Goal: Task Accomplishment & Management: Manage account settings

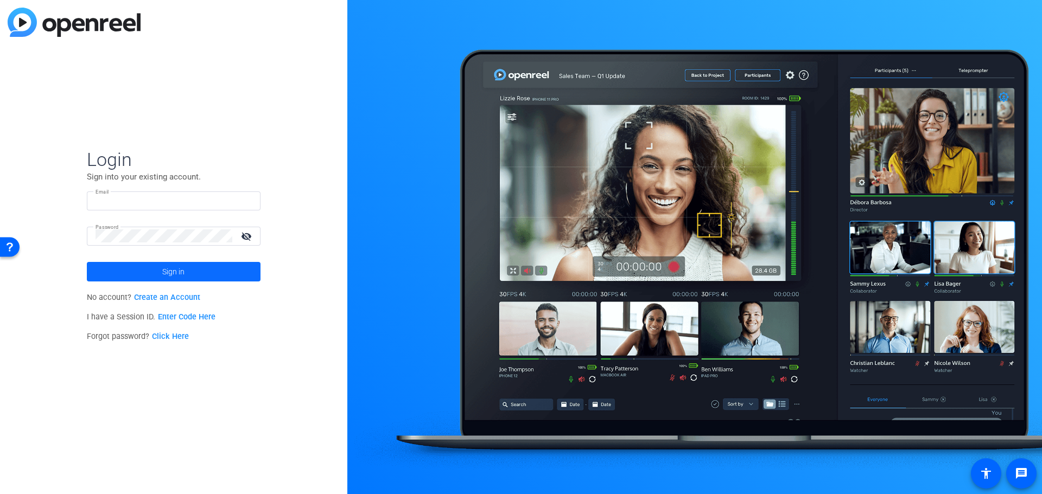
type input "[EMAIL_ADDRESS][DOMAIN_NAME]"
click at [175, 265] on span "Sign in" at bounding box center [173, 271] width 22 height 27
click at [171, 335] on link "Click Here" at bounding box center [170, 336] width 37 height 9
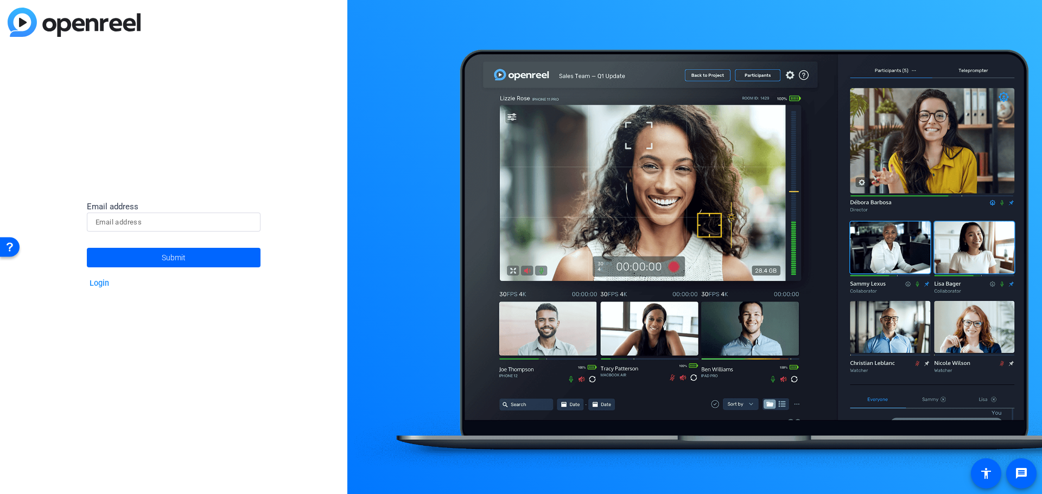
click at [132, 216] on input at bounding box center [174, 222] width 156 height 13
type input "[EMAIL_ADDRESS][DOMAIN_NAME]"
click at [179, 252] on span "Submit" at bounding box center [174, 257] width 24 height 27
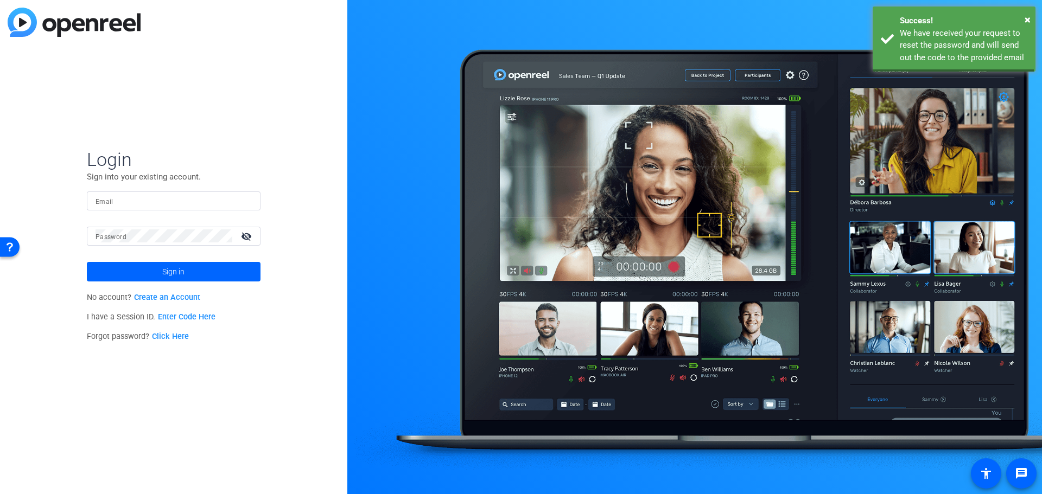
type input "[EMAIL_ADDRESS][DOMAIN_NAME]"
